Goal: Navigation & Orientation: Find specific page/section

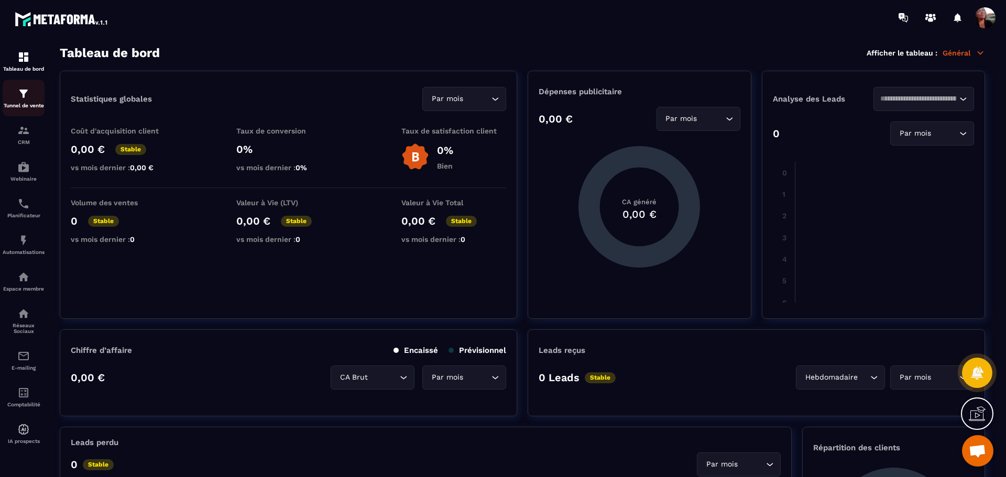
click at [33, 112] on link "Tunnel de vente" at bounding box center [24, 98] width 42 height 37
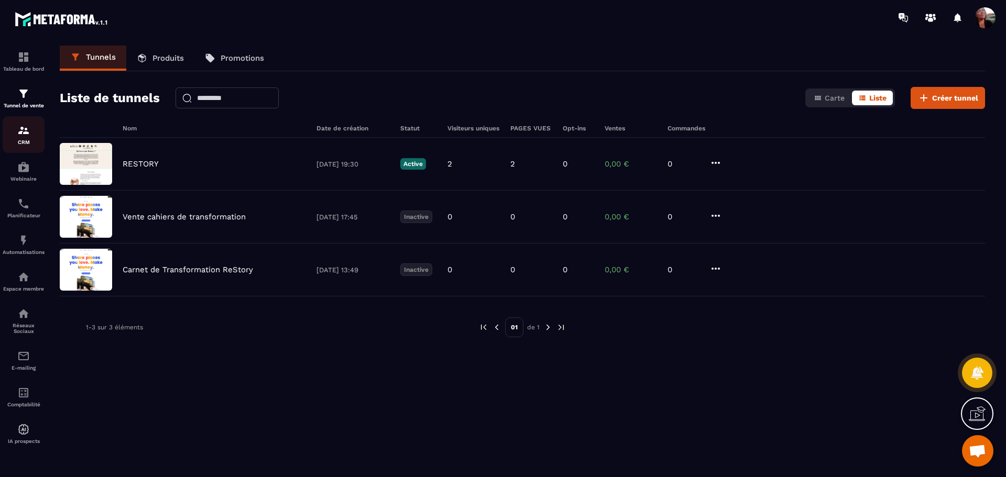
click at [27, 133] on img at bounding box center [23, 130] width 13 height 13
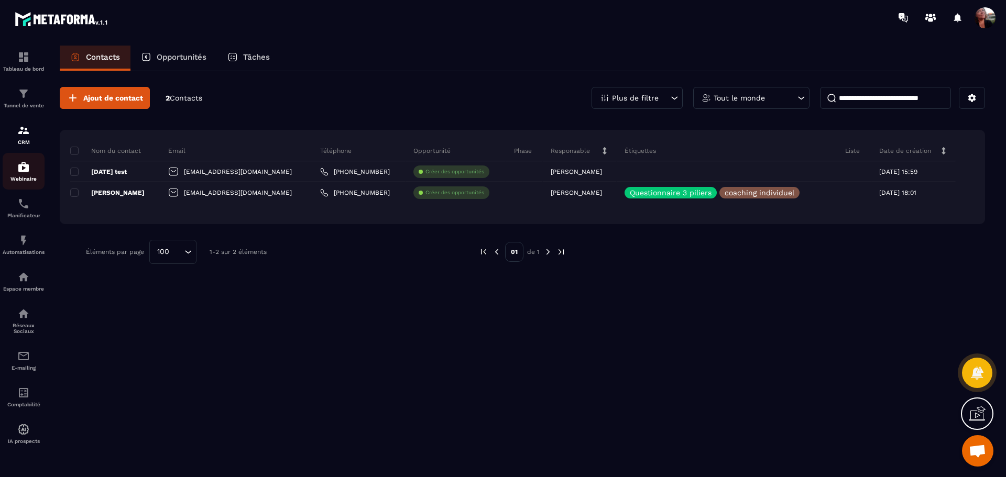
click at [24, 171] on img at bounding box center [23, 167] width 13 height 13
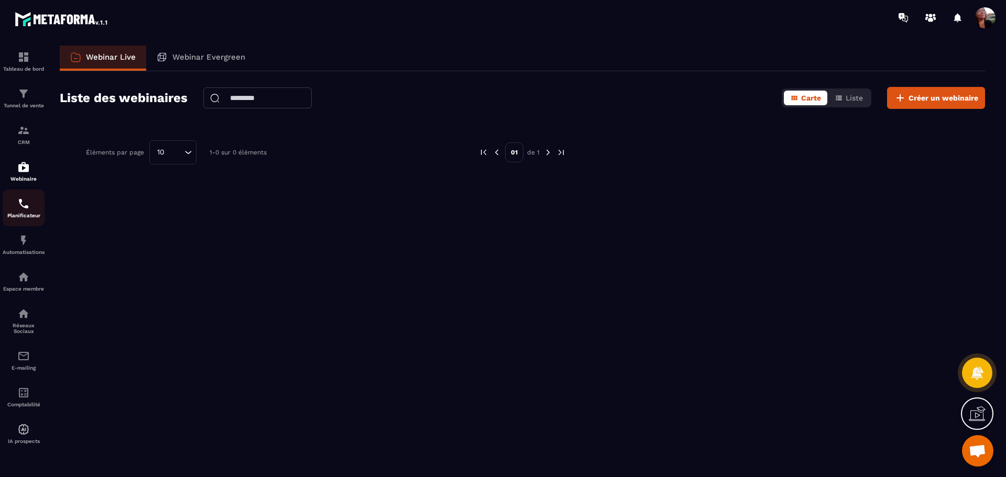
click at [21, 213] on p "Planificateur" at bounding box center [24, 216] width 42 height 6
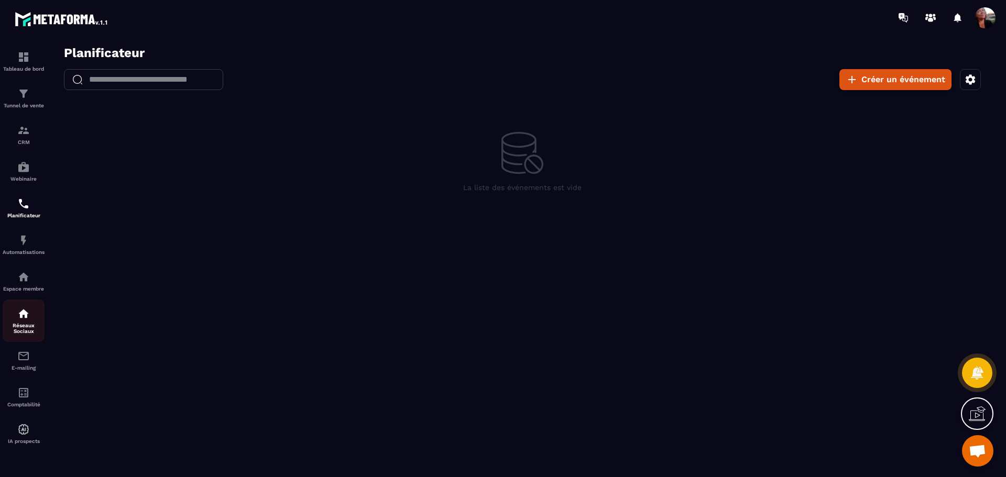
click at [19, 313] on img at bounding box center [23, 313] width 13 height 13
